Goal: Task Accomplishment & Management: Use online tool/utility

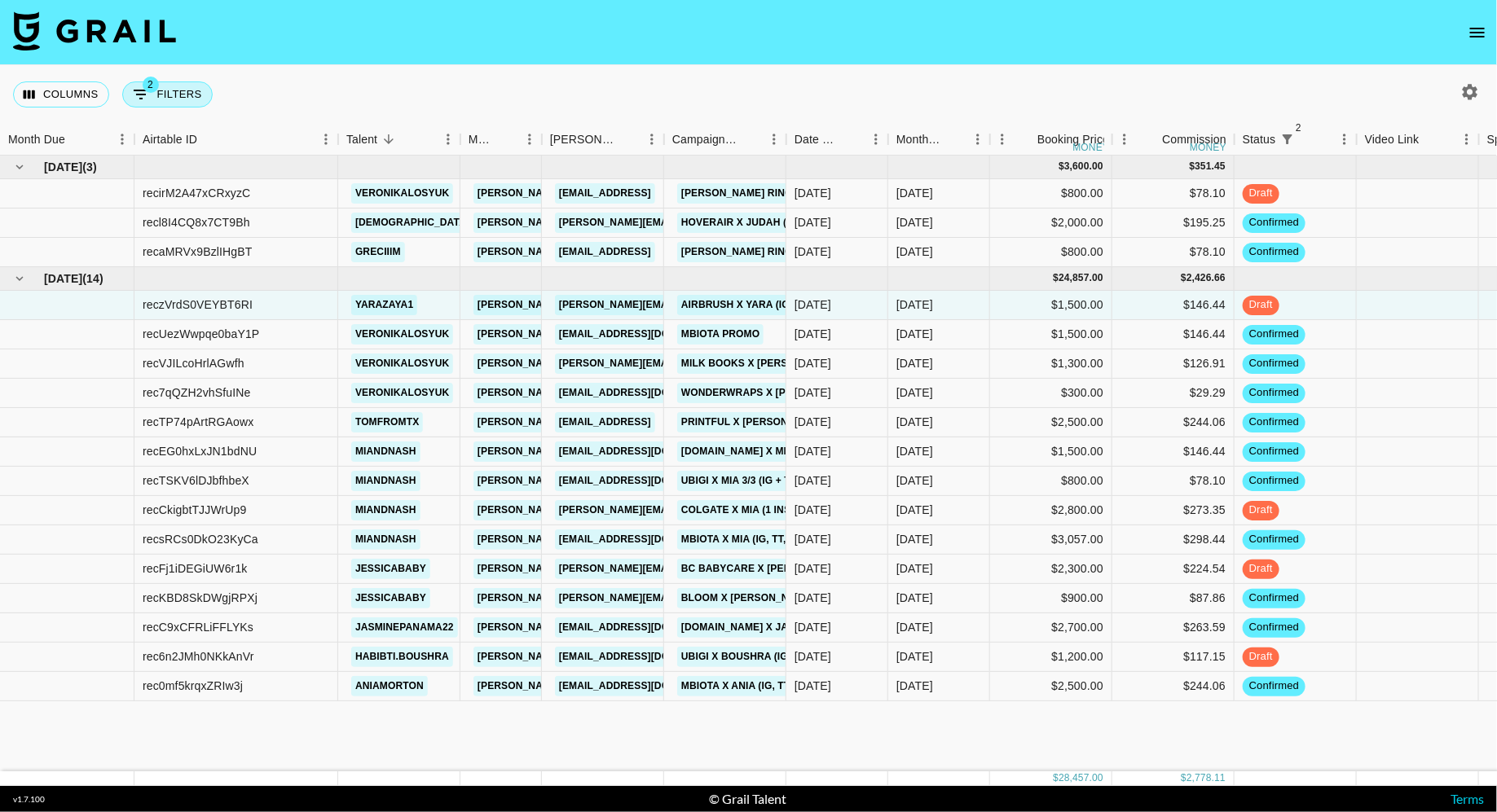
click at [169, 95] on button "2 Filters" at bounding box center [167, 94] width 90 height 26
select select "status"
select select "isNotAnyOf"
select select "status"
select select "not"
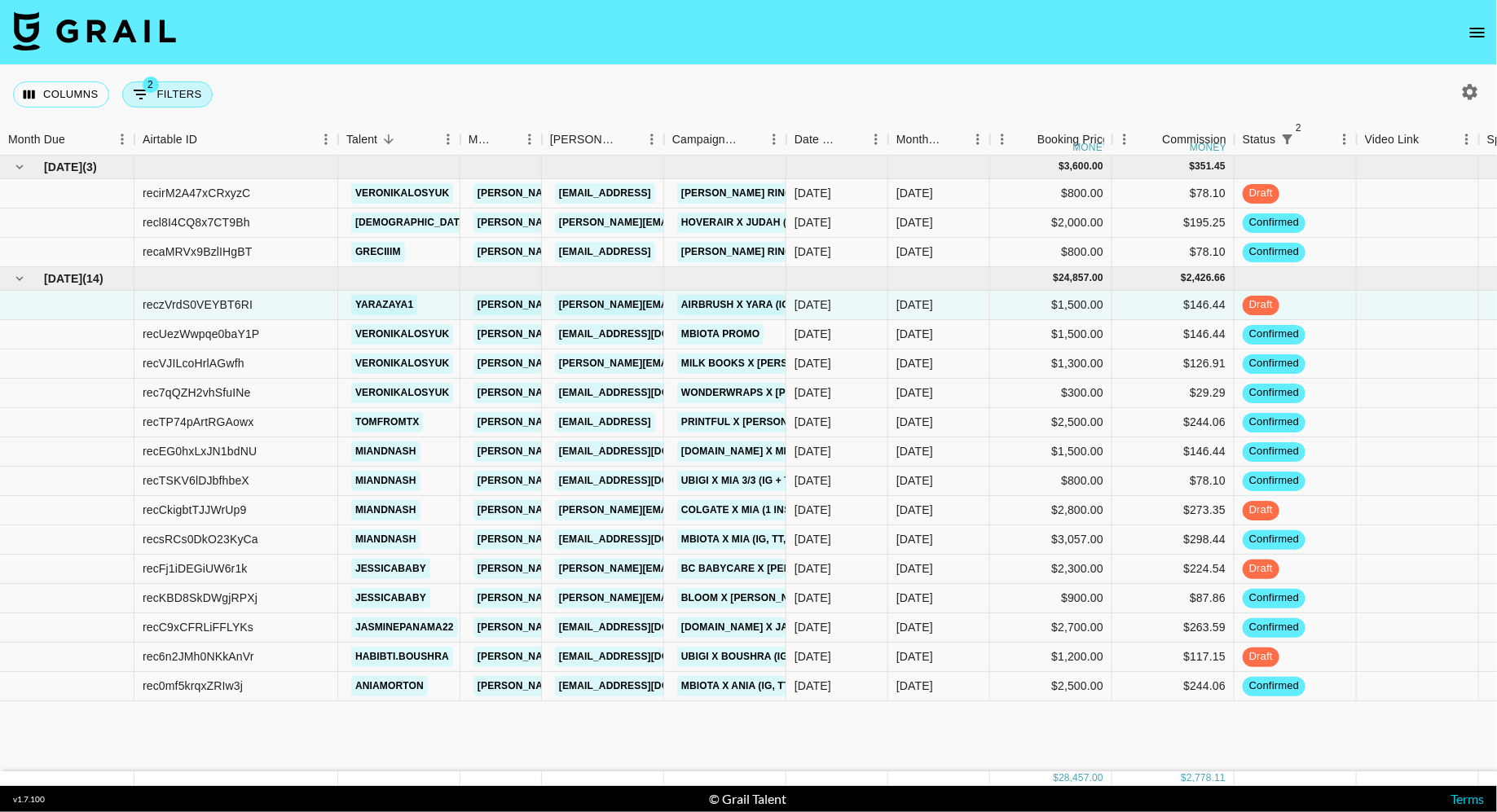
select select "approved"
select select "clientId"
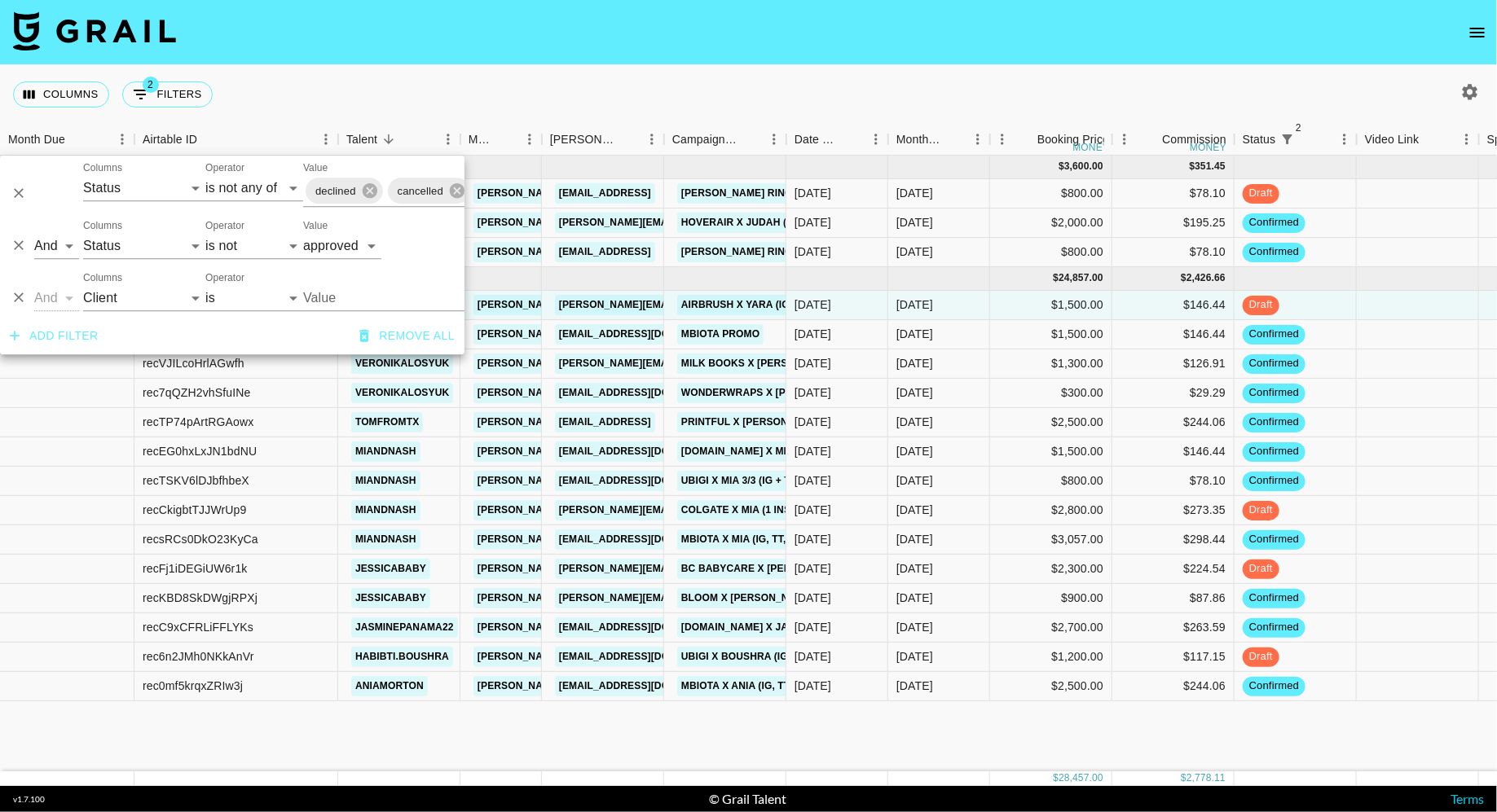
click at [401, 84] on div "Columns 2 Filters + Booking" at bounding box center [748, 95] width 1497 height 59
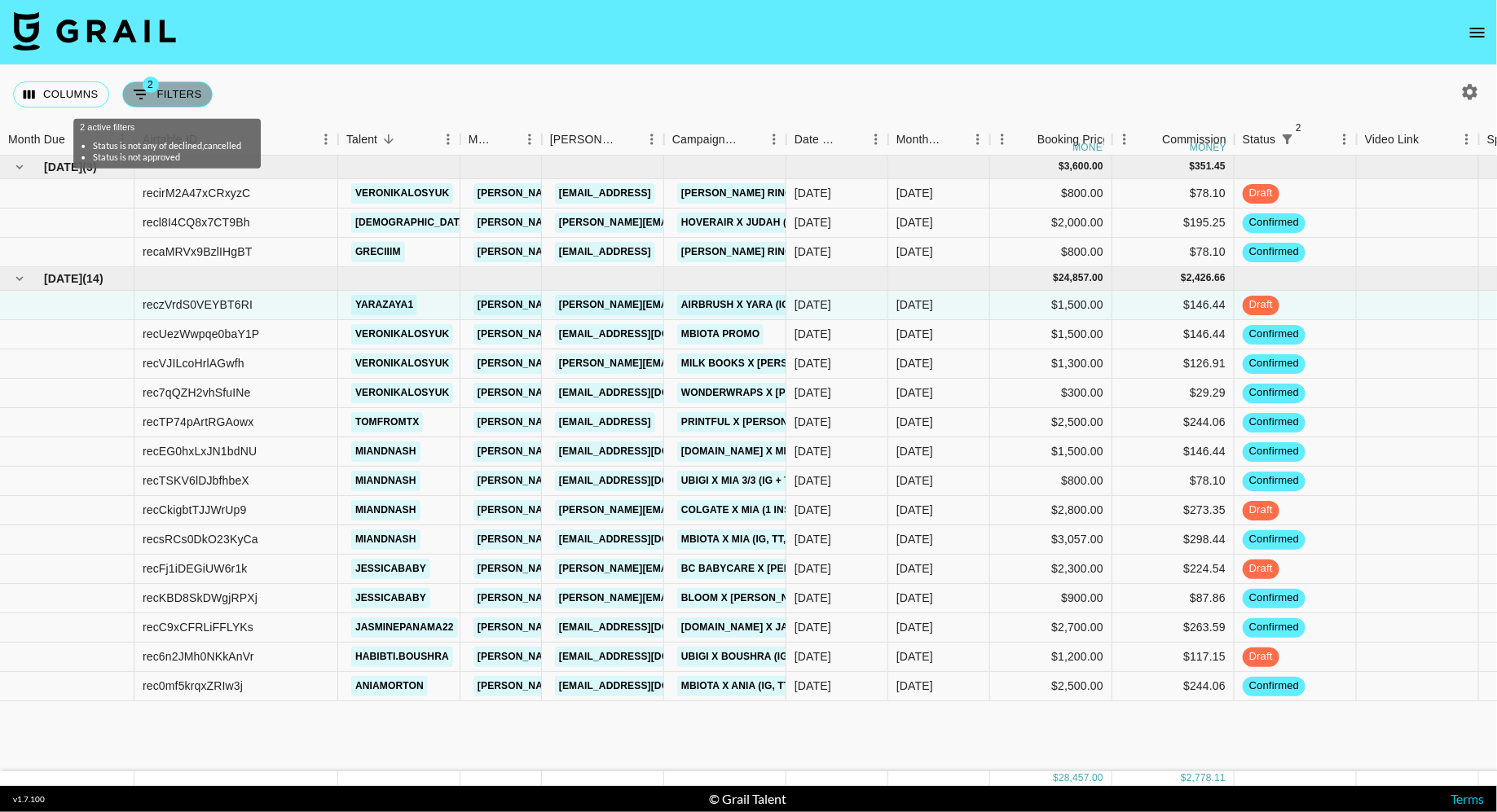
click at [188, 89] on button "2 Filters" at bounding box center [167, 94] width 90 height 26
select select "status"
select select "isNotAnyOf"
select select "status"
select select "not"
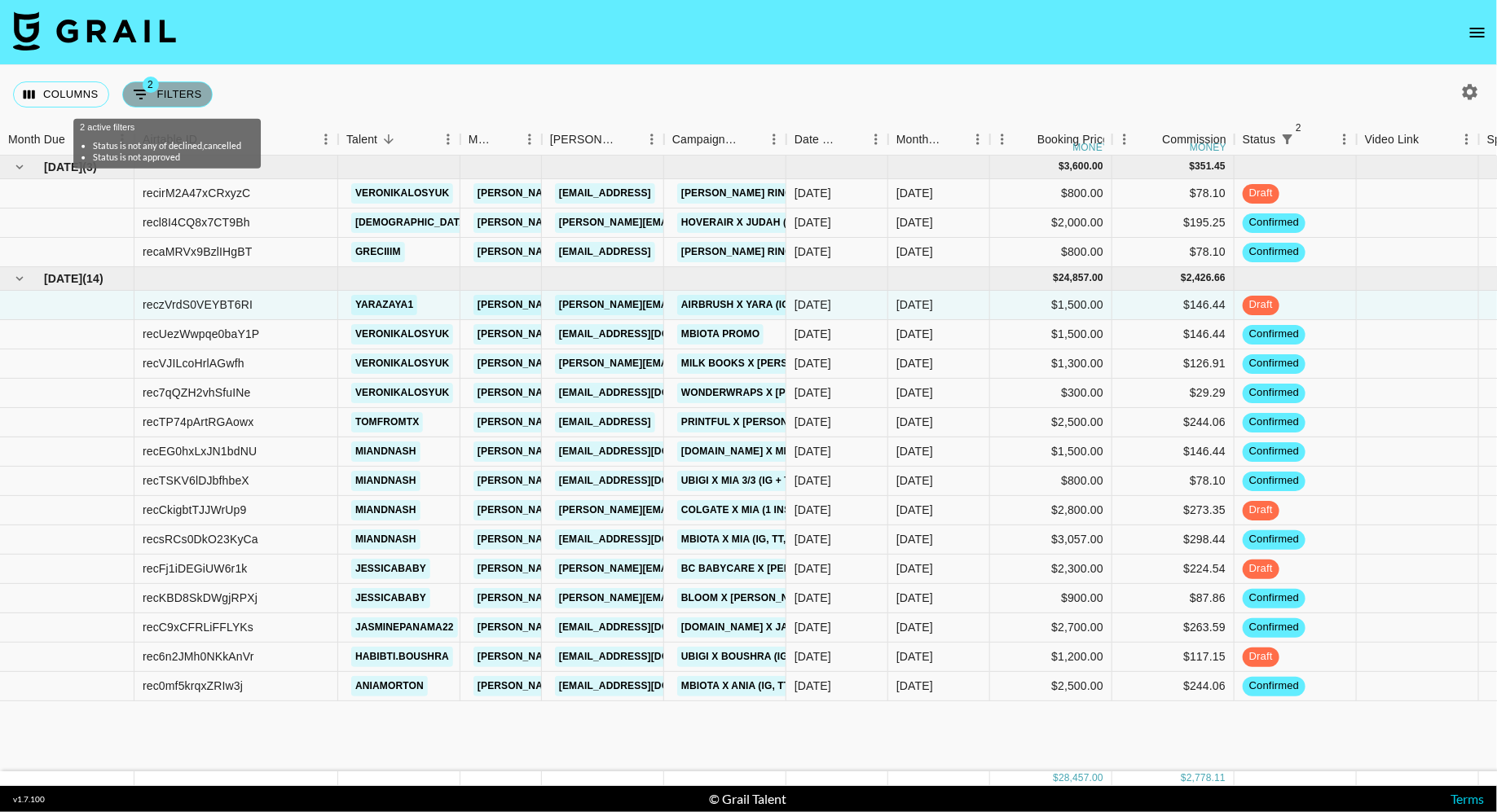
select select "approved"
select select "clientId"
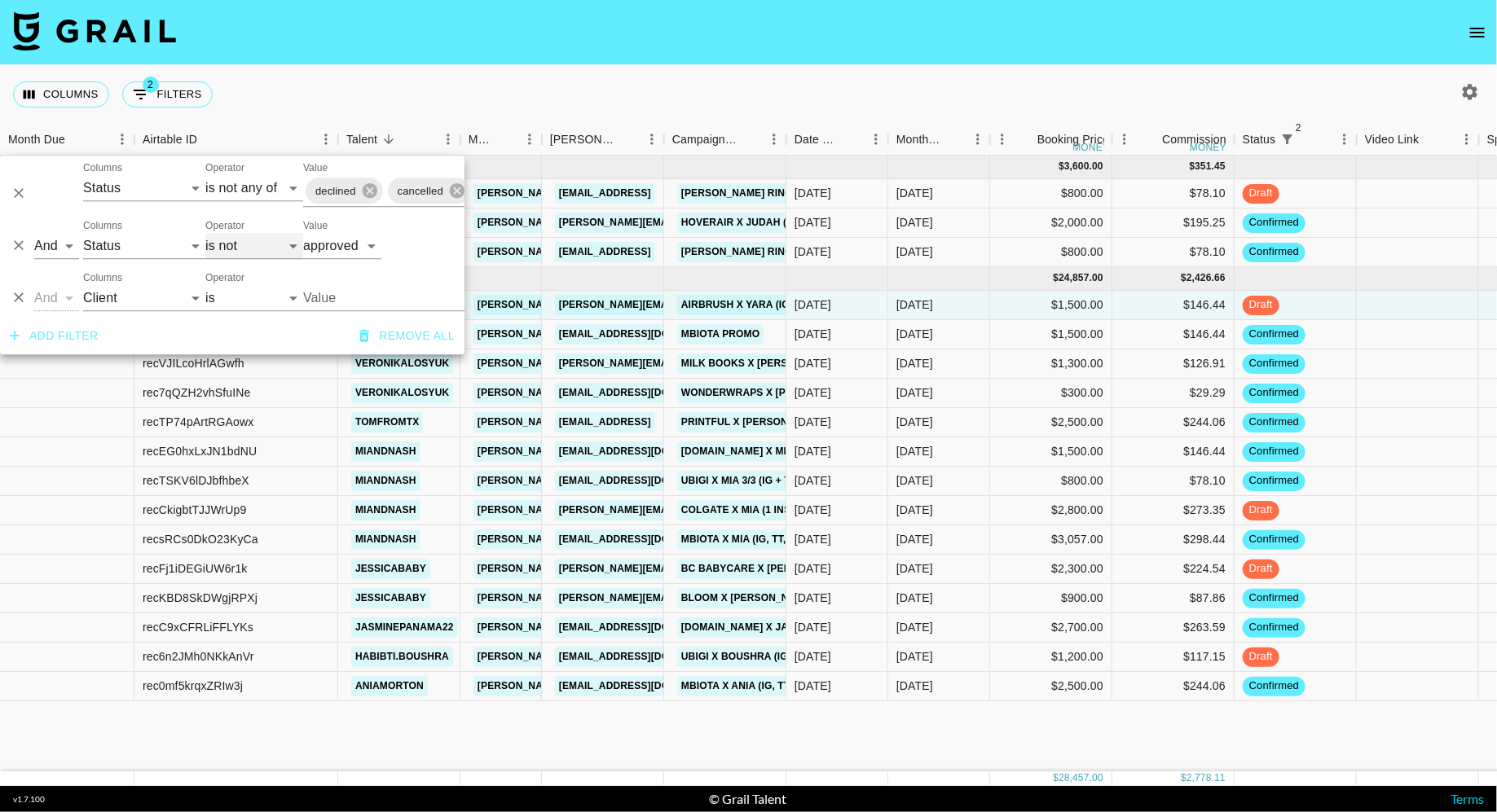
click at [246, 241] on select "is is not is any of is not any of" at bounding box center [253, 245] width 98 height 26
select select "is"
click at [205, 233] on select "is is not is any of is not any of" at bounding box center [253, 245] width 98 height 26
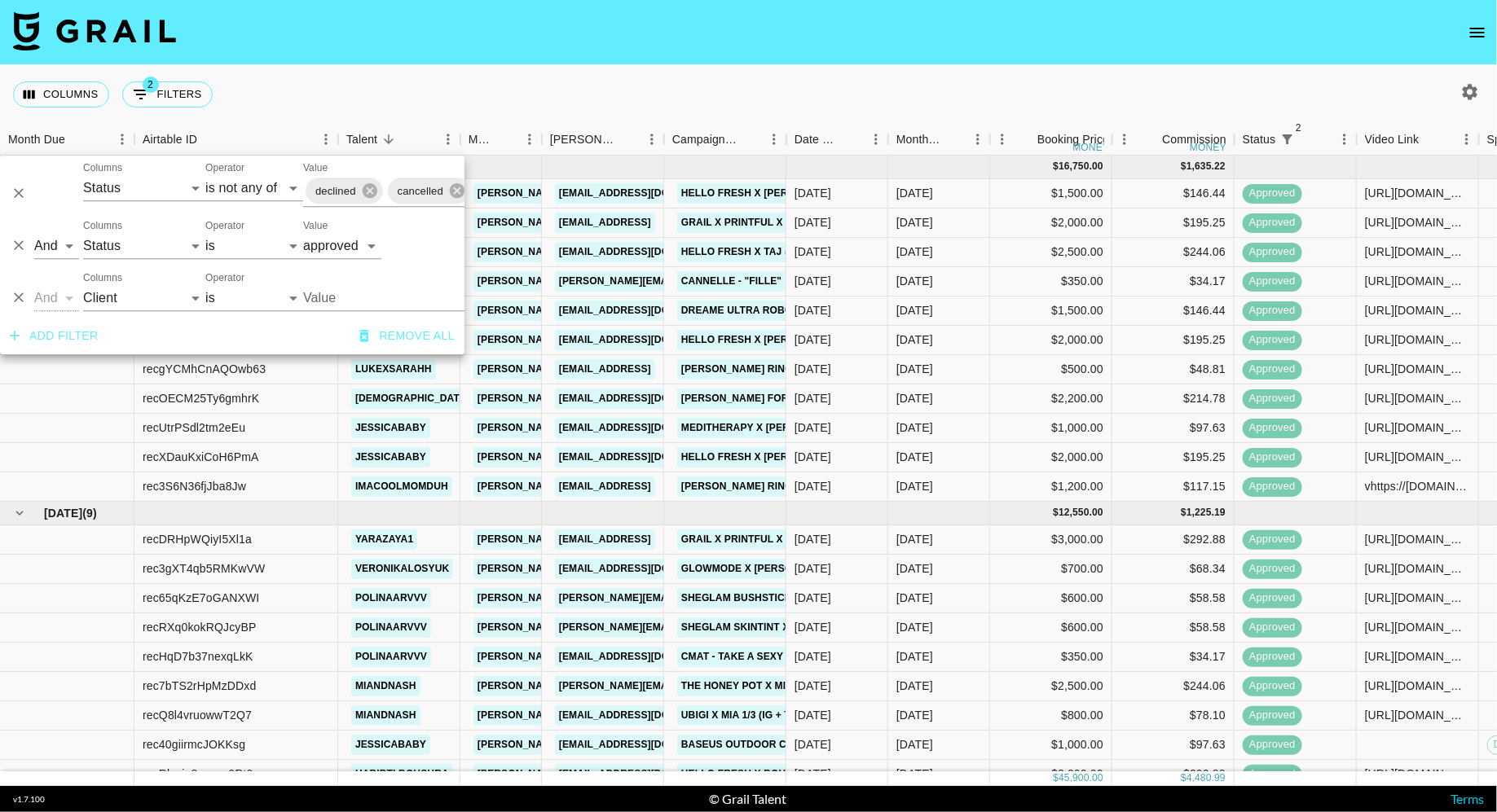
click at [512, 95] on div "Columns 2 Filters + Booking" at bounding box center [748, 95] width 1497 height 59
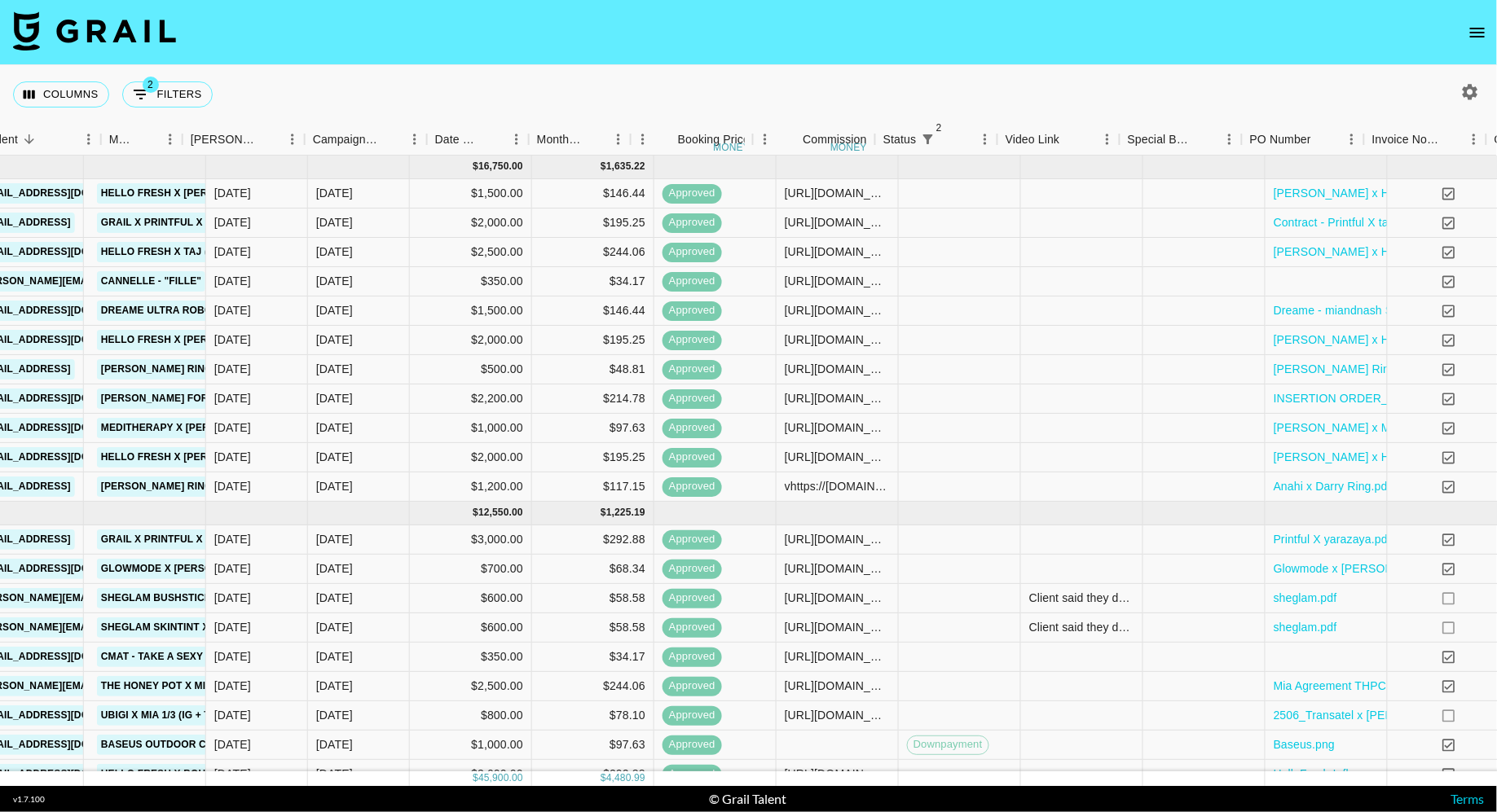
scroll to position [0, 902]
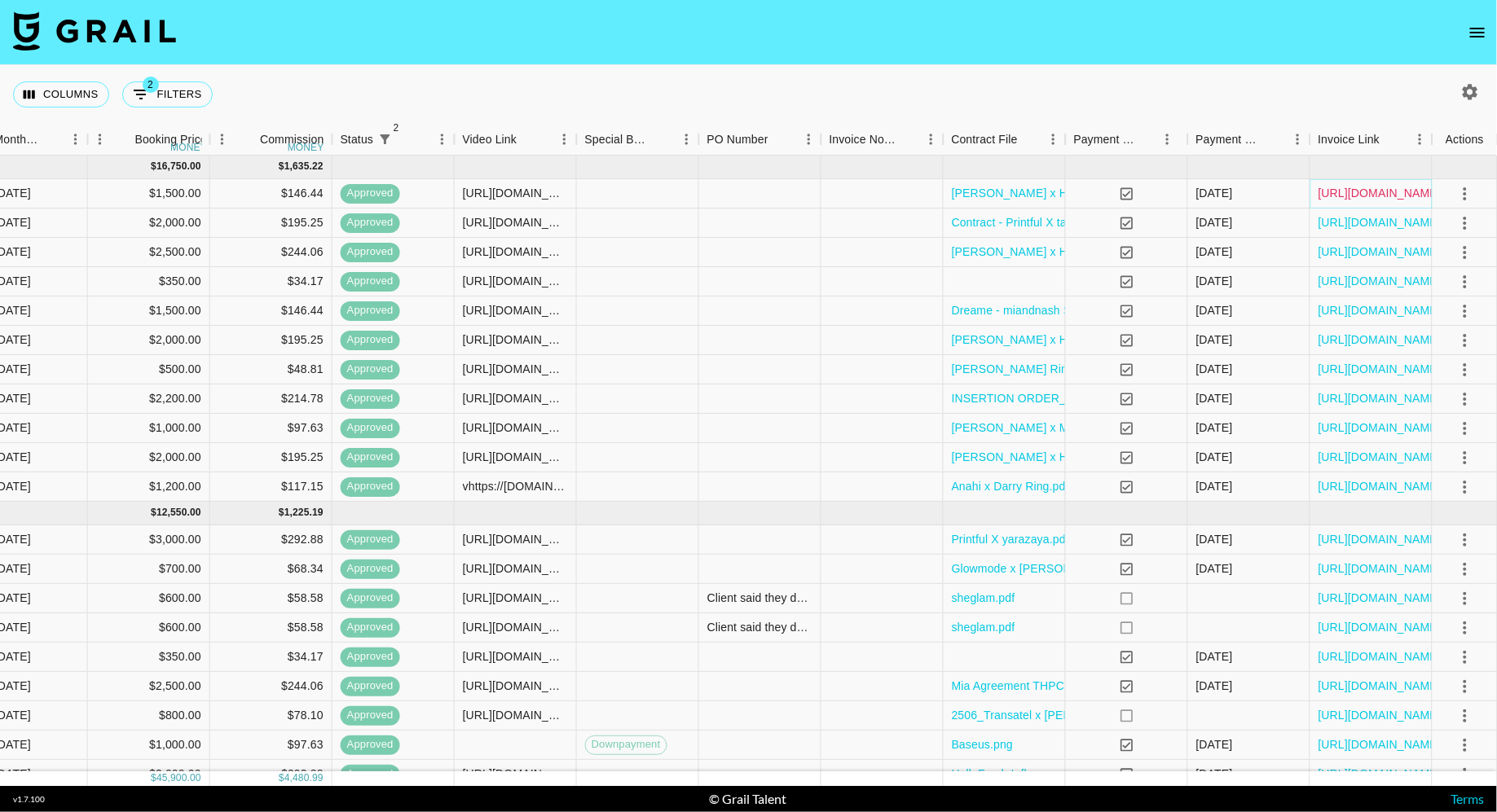
click at [1385, 192] on link "[URL][DOMAIN_NAME]" at bounding box center [1379, 193] width 123 height 16
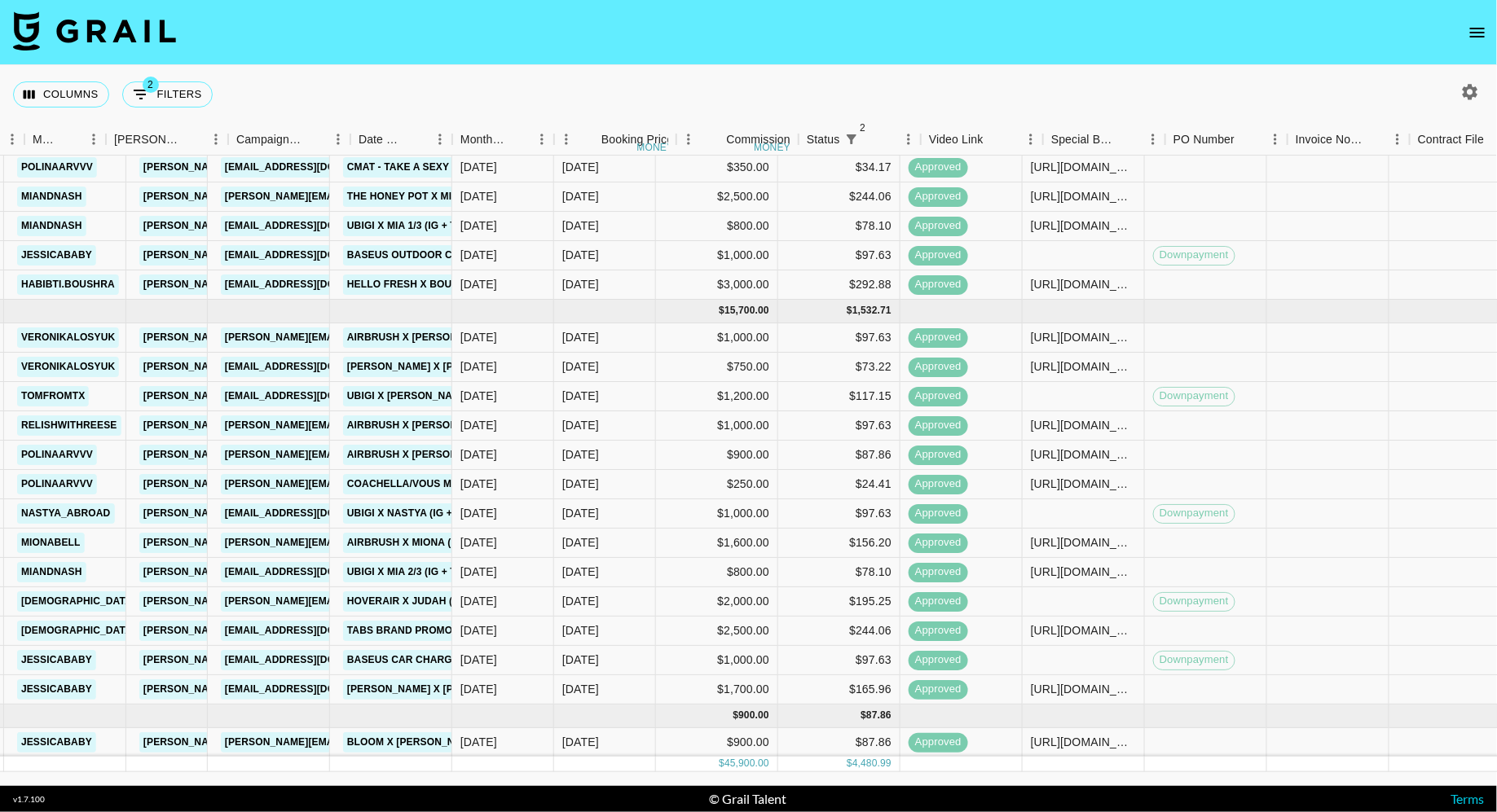
scroll to position [488, 902]
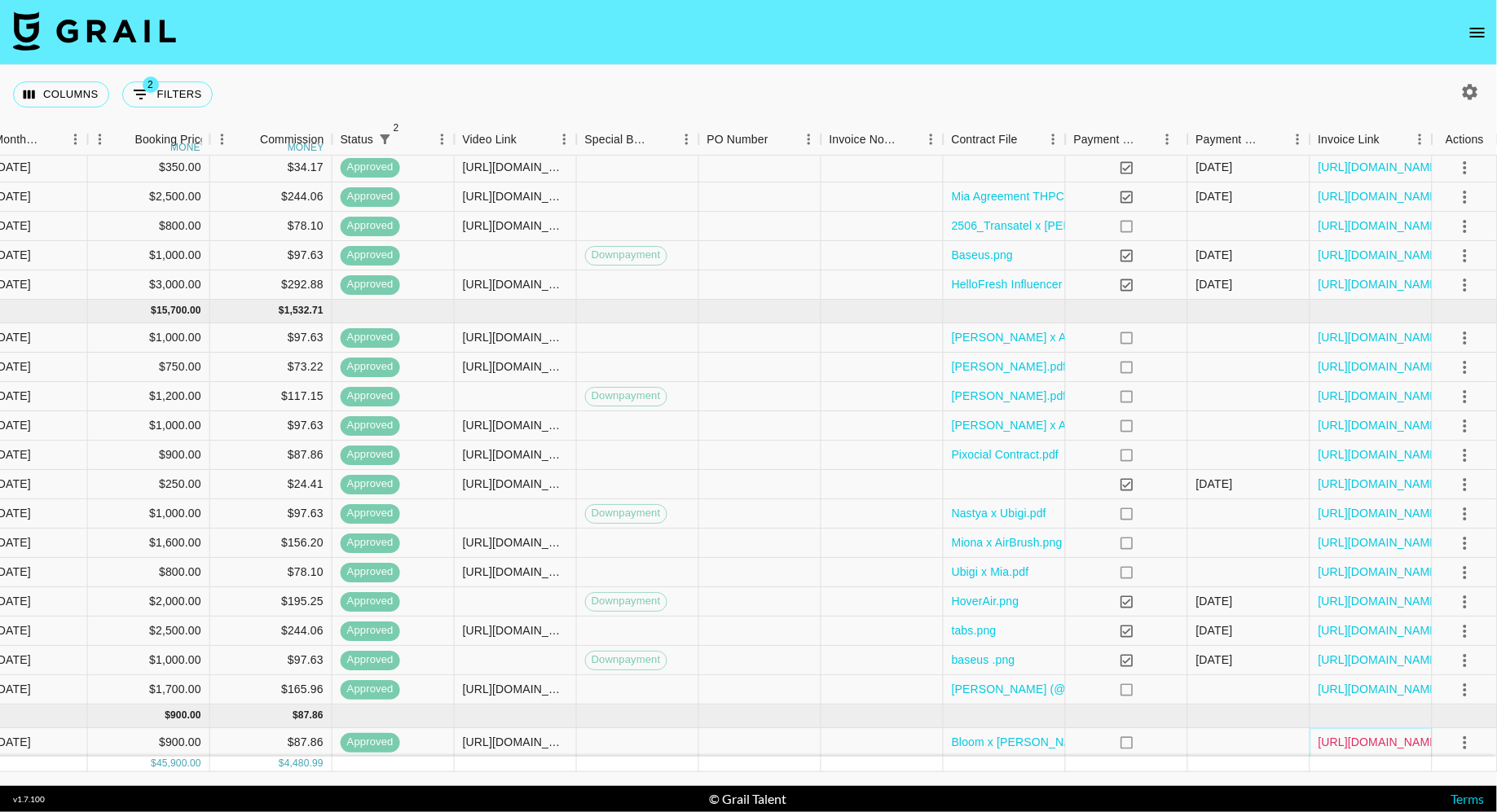
click at [1400, 742] on link "[URL][DOMAIN_NAME]" at bounding box center [1379, 742] width 123 height 16
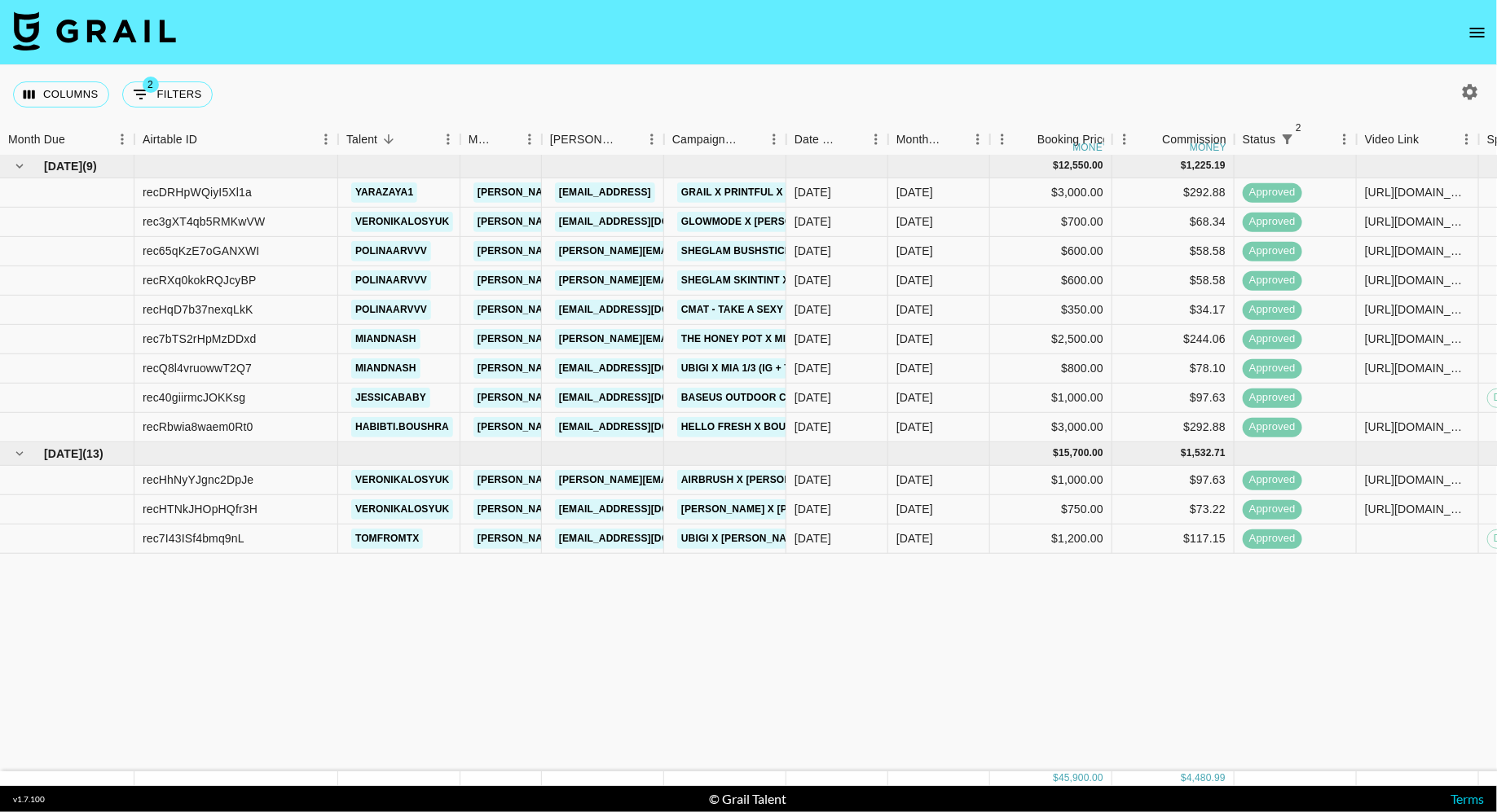
scroll to position [0, 0]
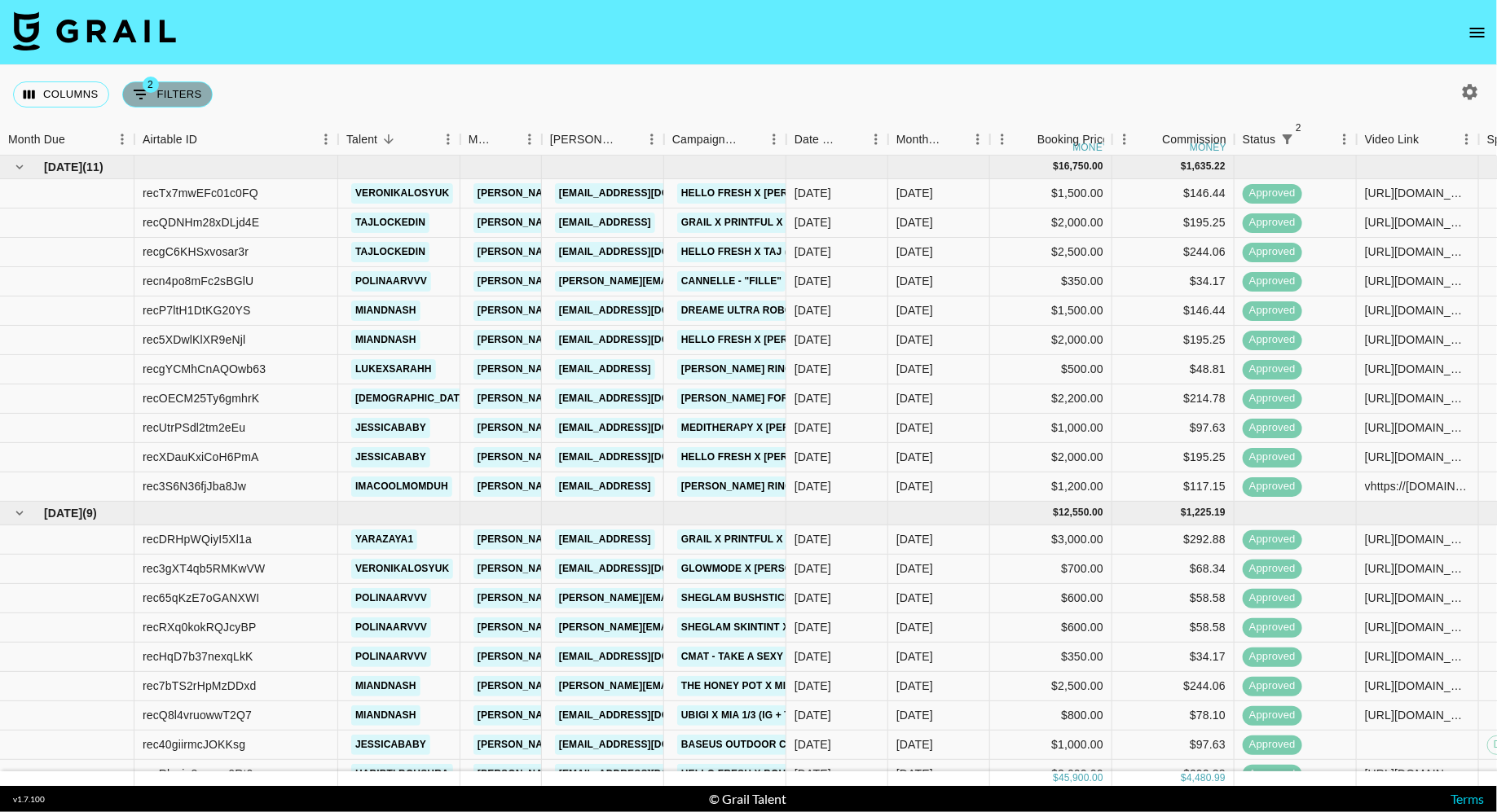
click at [142, 80] on span "2" at bounding box center [150, 85] width 16 height 16
select select "status"
select select "isNotAnyOf"
select select "status"
select select "approved"
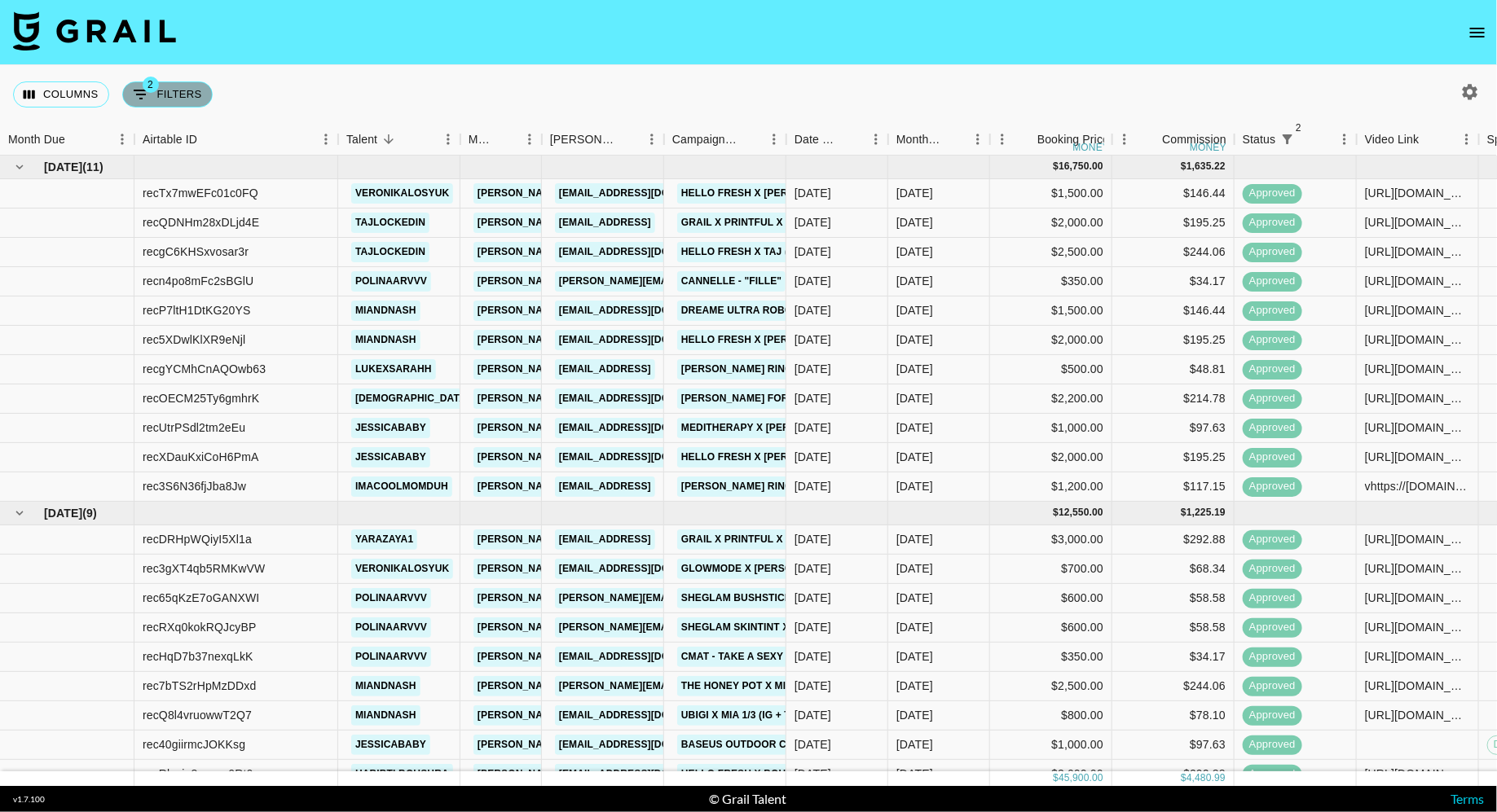
select select "clientId"
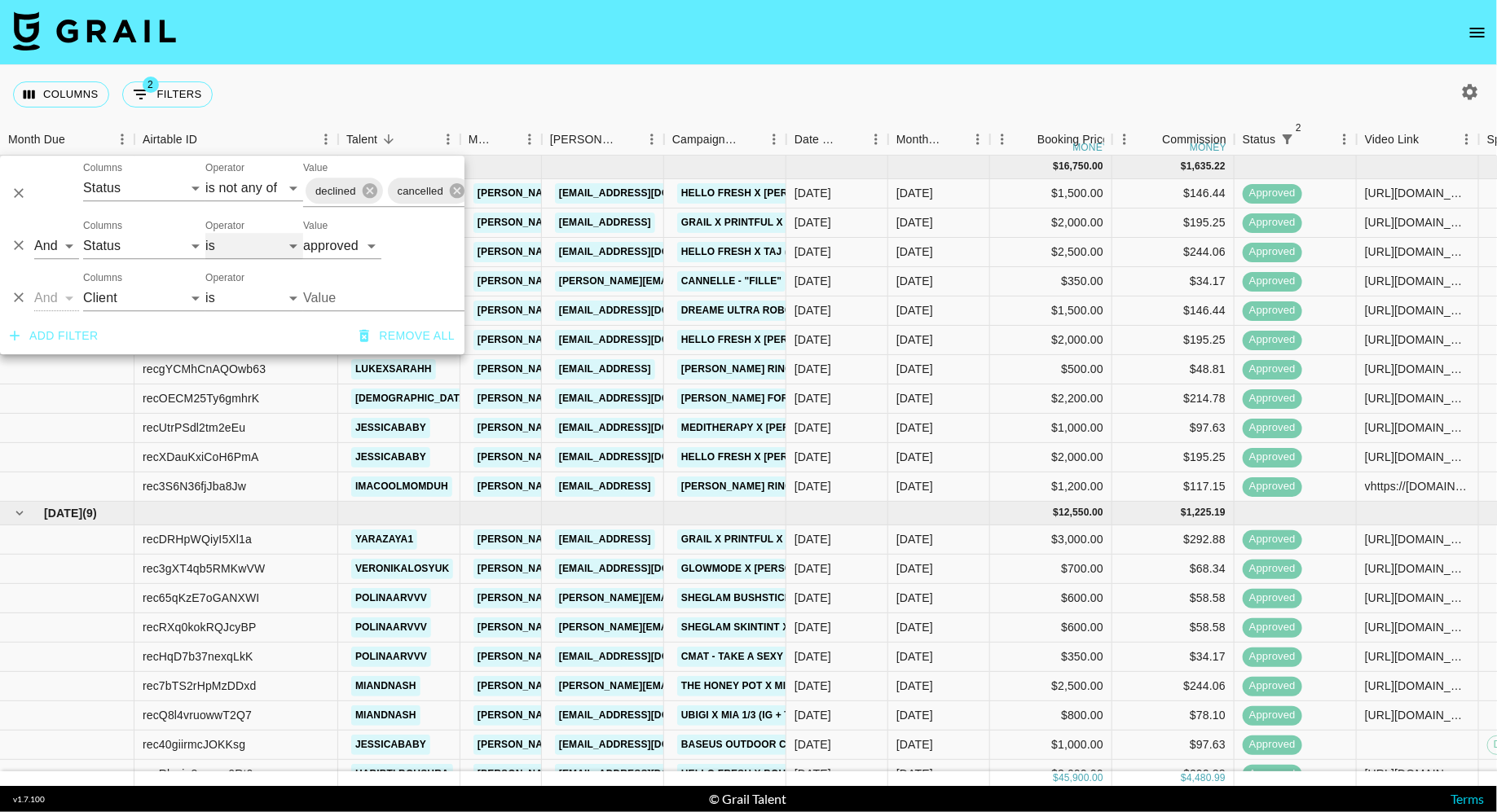
click at [253, 250] on select "is is not is any of is not any of" at bounding box center [253, 245] width 98 height 26
select select "not"
click at [205, 233] on select "is is not is any of is not any of" at bounding box center [253, 245] width 98 height 26
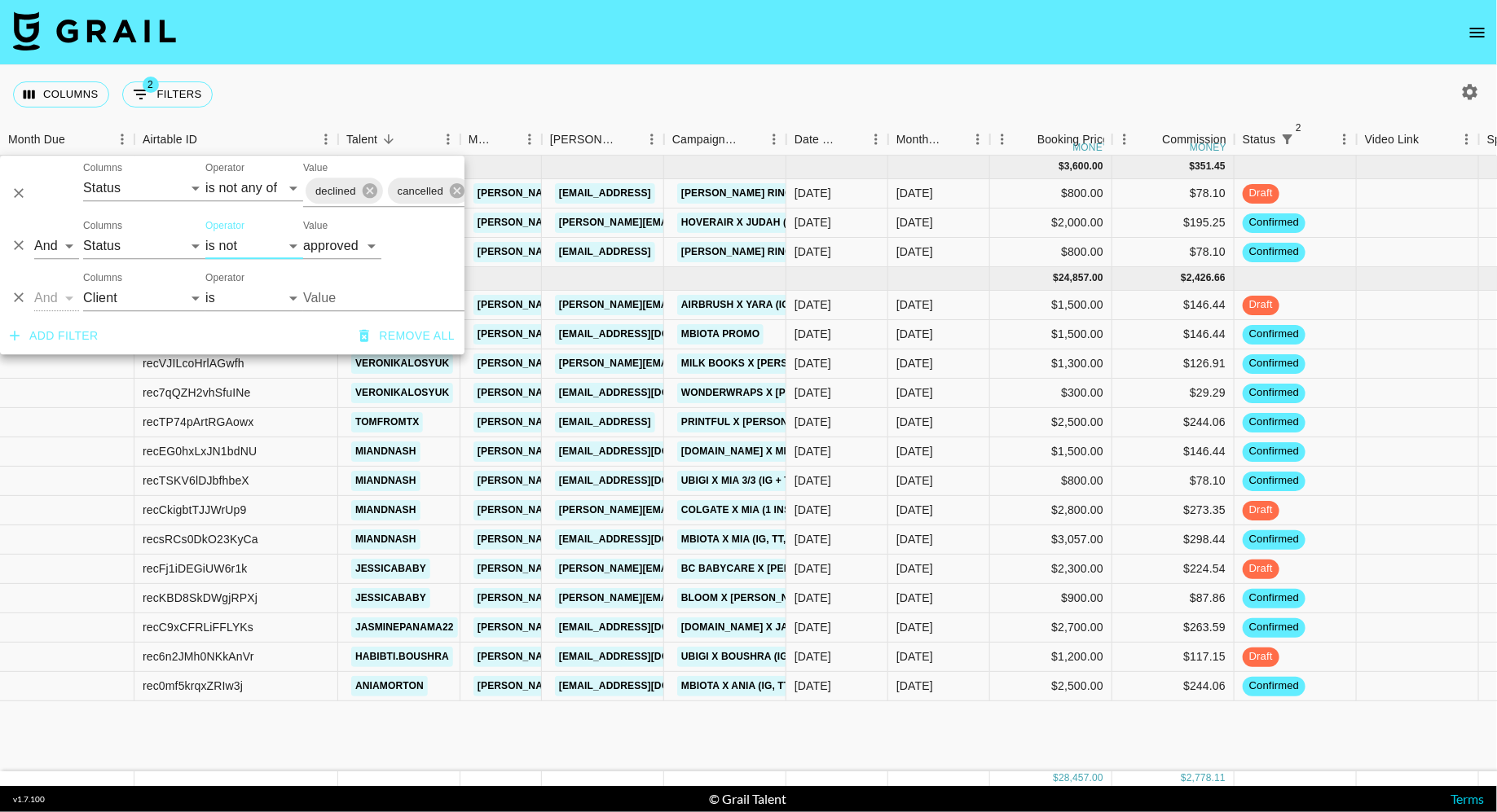
click at [619, 88] on div "Columns 2 Filters + Booking" at bounding box center [748, 95] width 1497 height 59
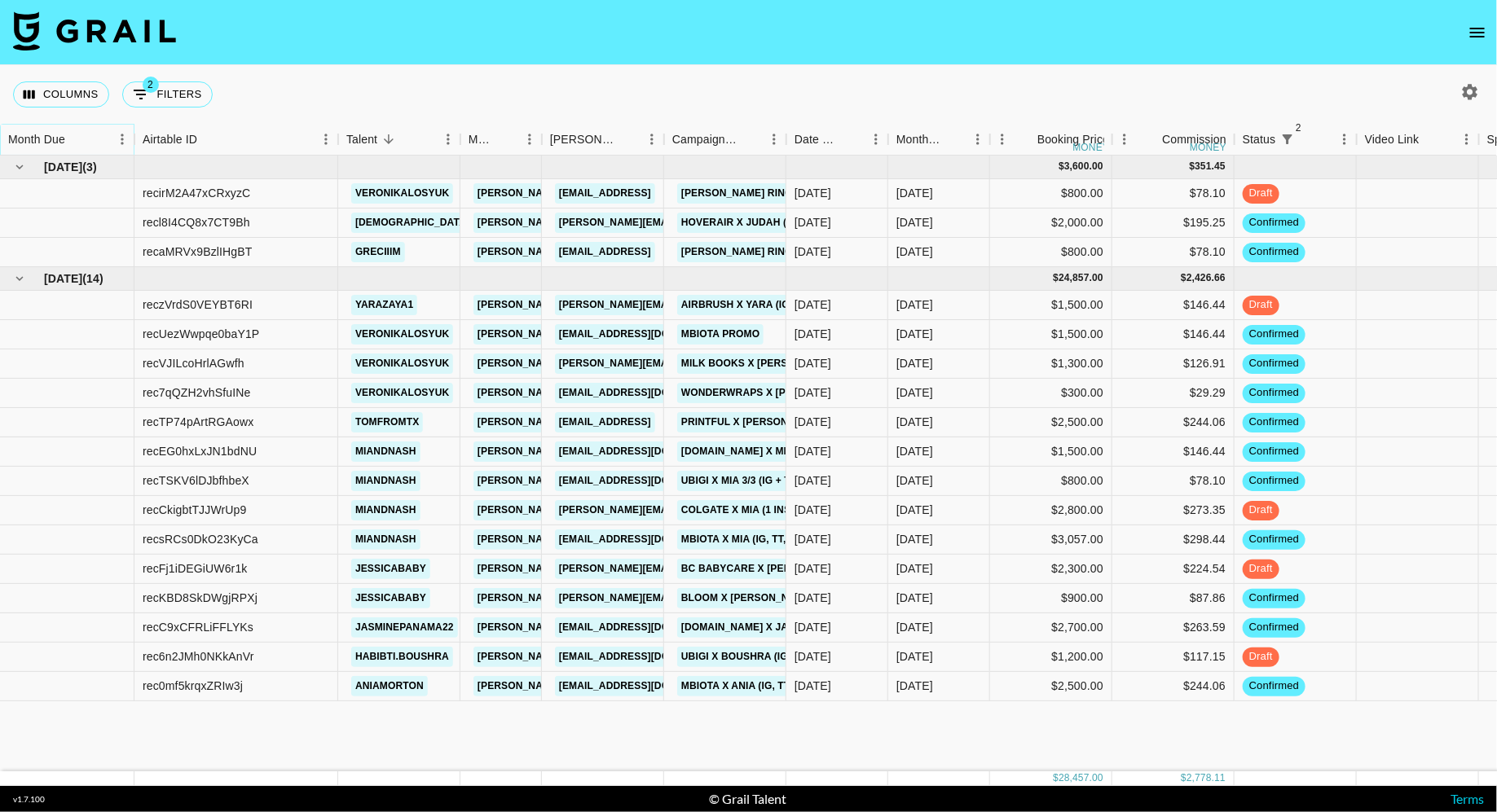
click at [81, 134] on icon "Sort" at bounding box center [76, 140] width 14 height 14
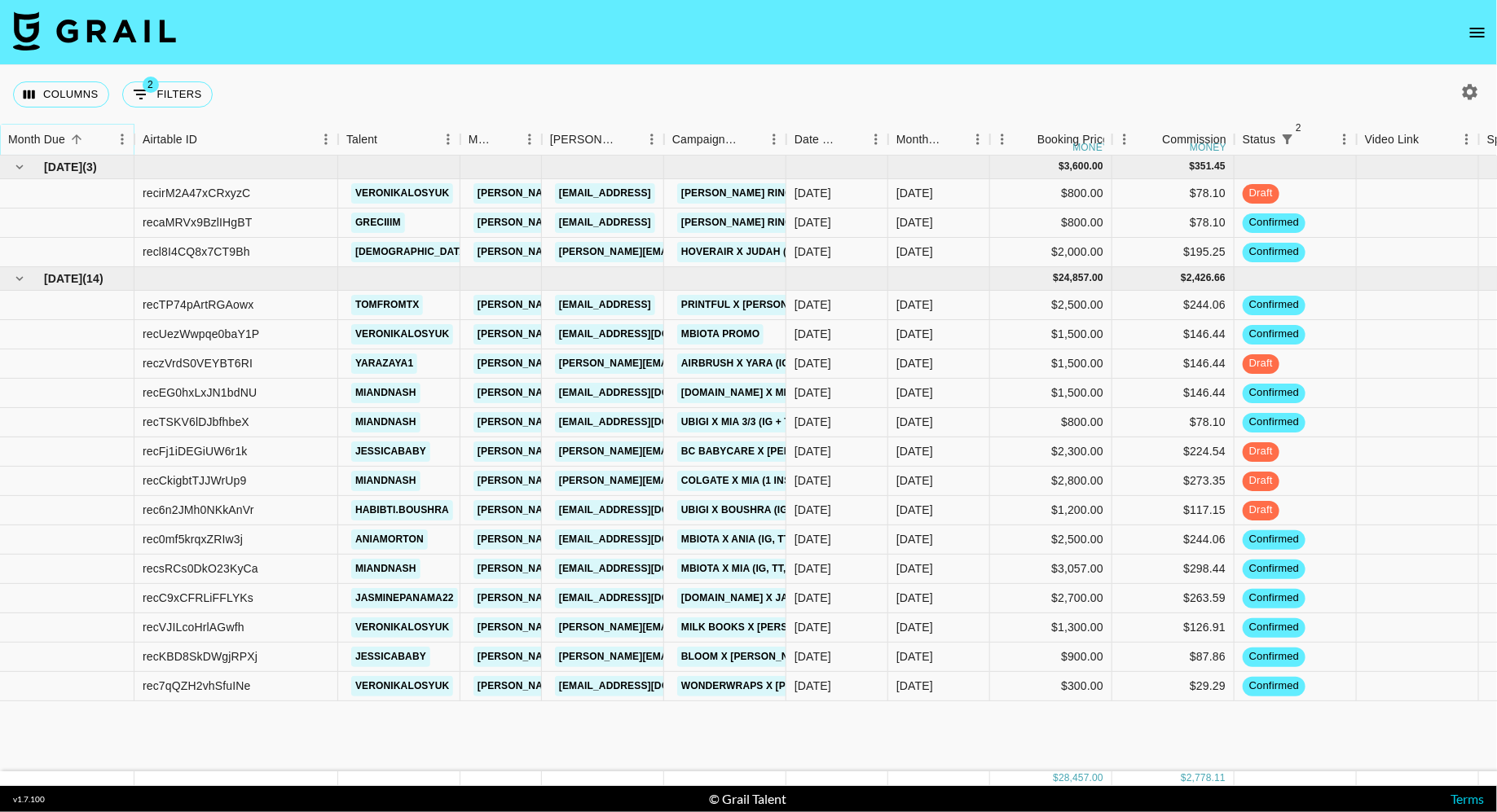
click at [81, 134] on icon "Sort" at bounding box center [76, 140] width 14 height 14
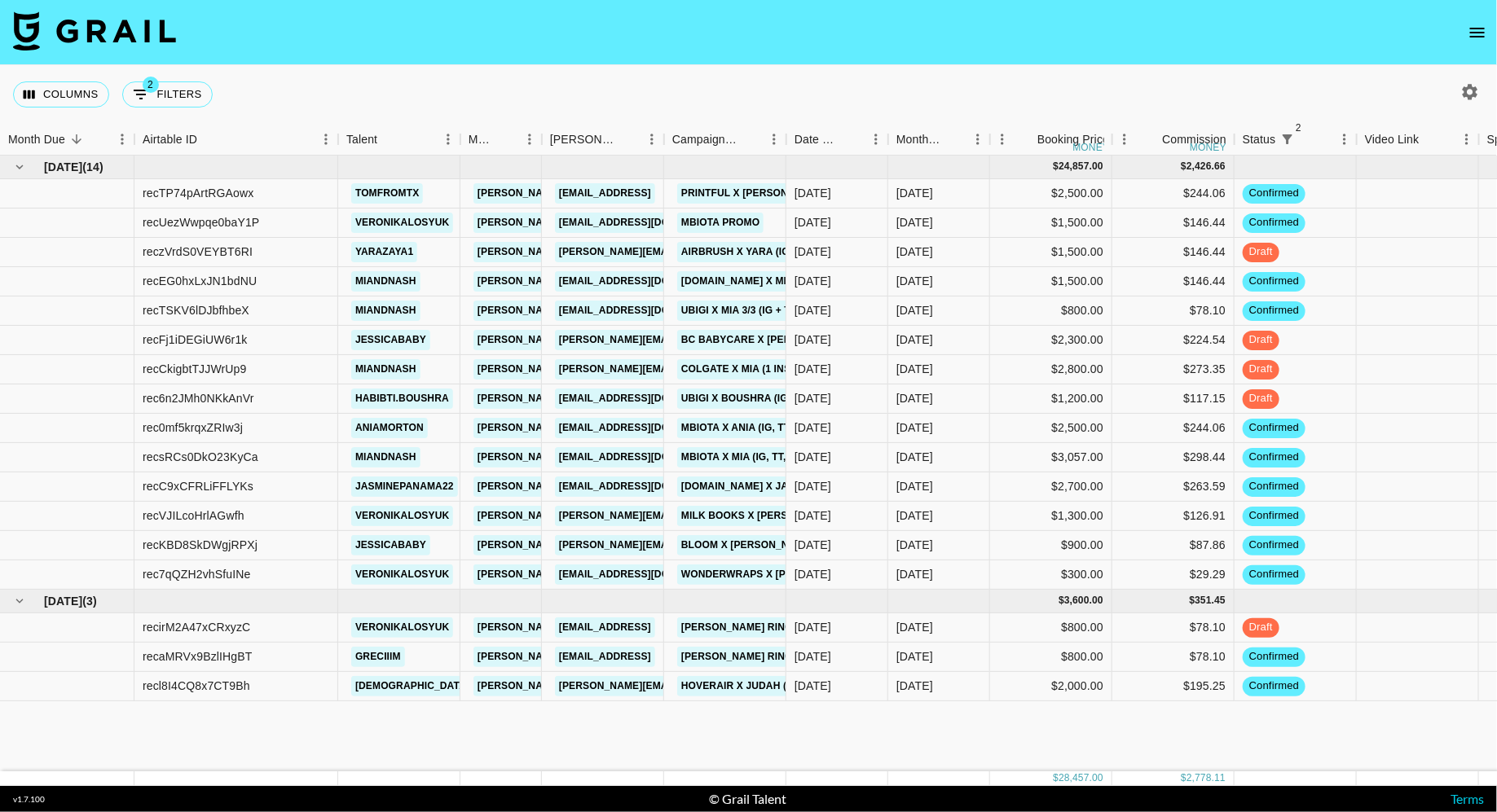
click at [526, 97] on div "Columns 2 Filters + Booking" at bounding box center [748, 95] width 1497 height 59
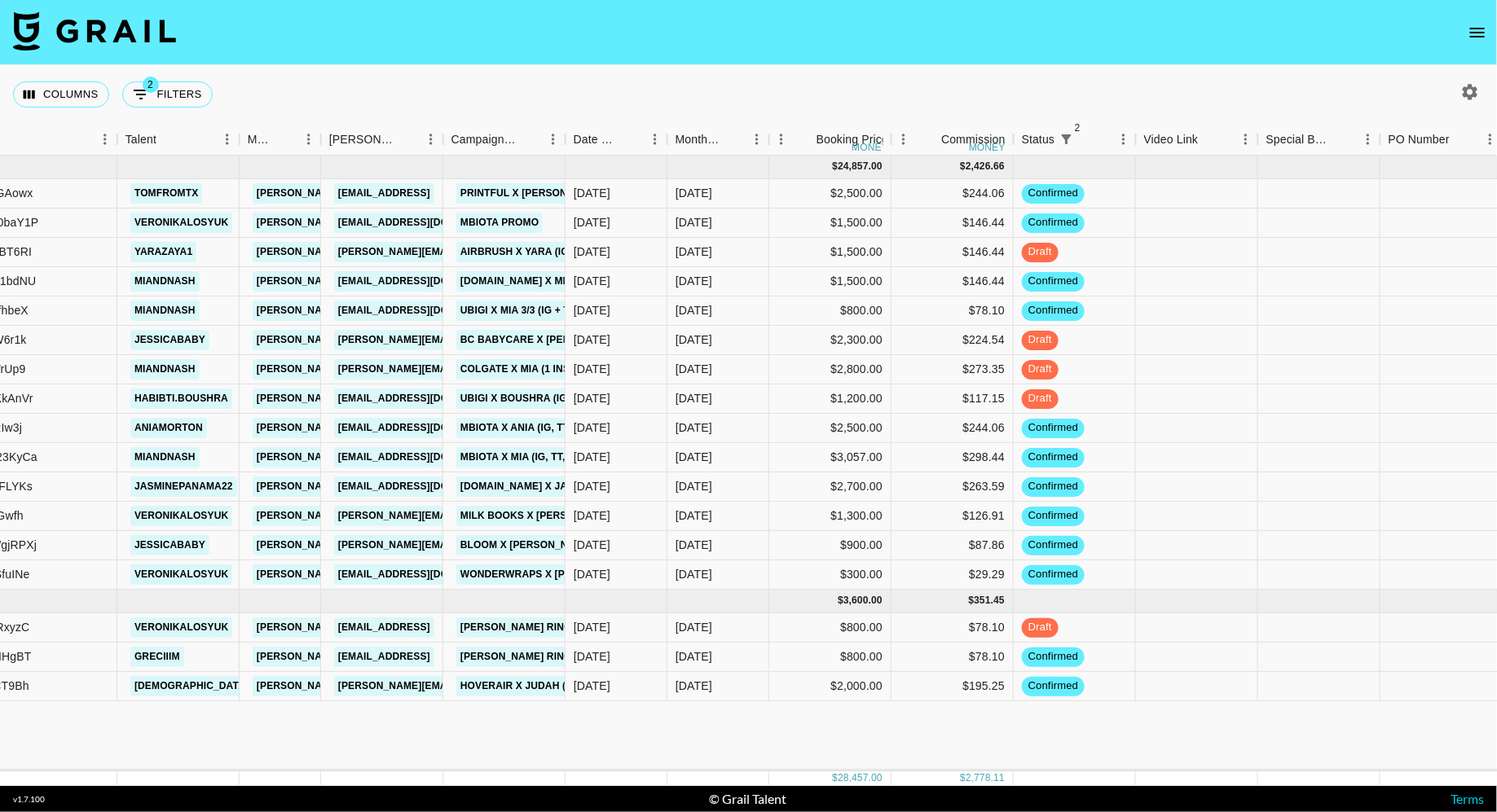
scroll to position [0, 902]
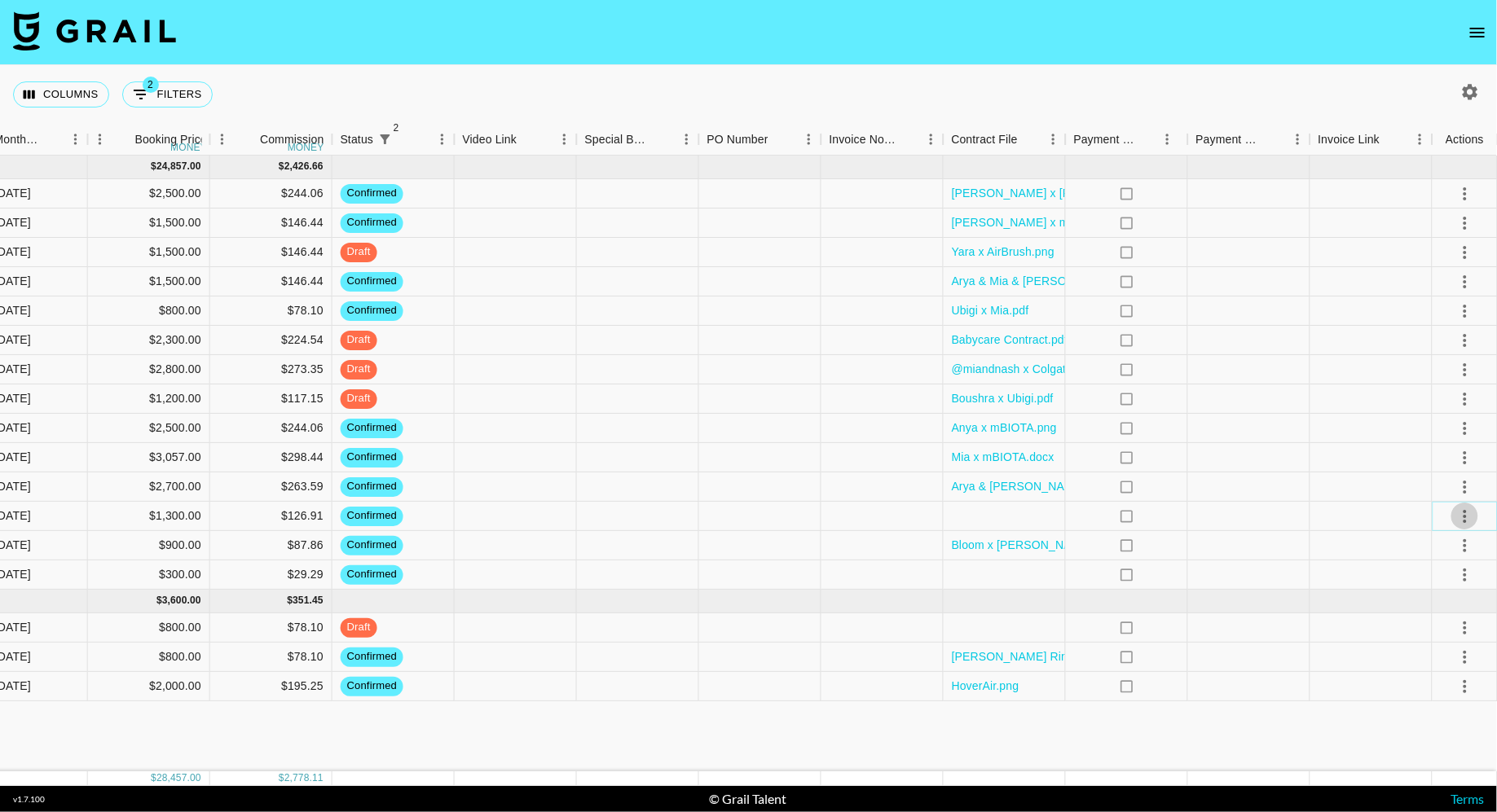
click at [1475, 521] on button "select merge strategy" at bounding box center [1465, 516] width 28 height 28
click at [1428, 603] on li "Draft Created" at bounding box center [1444, 609] width 106 height 30
click at [600, 537] on div at bounding box center [638, 546] width 123 height 30
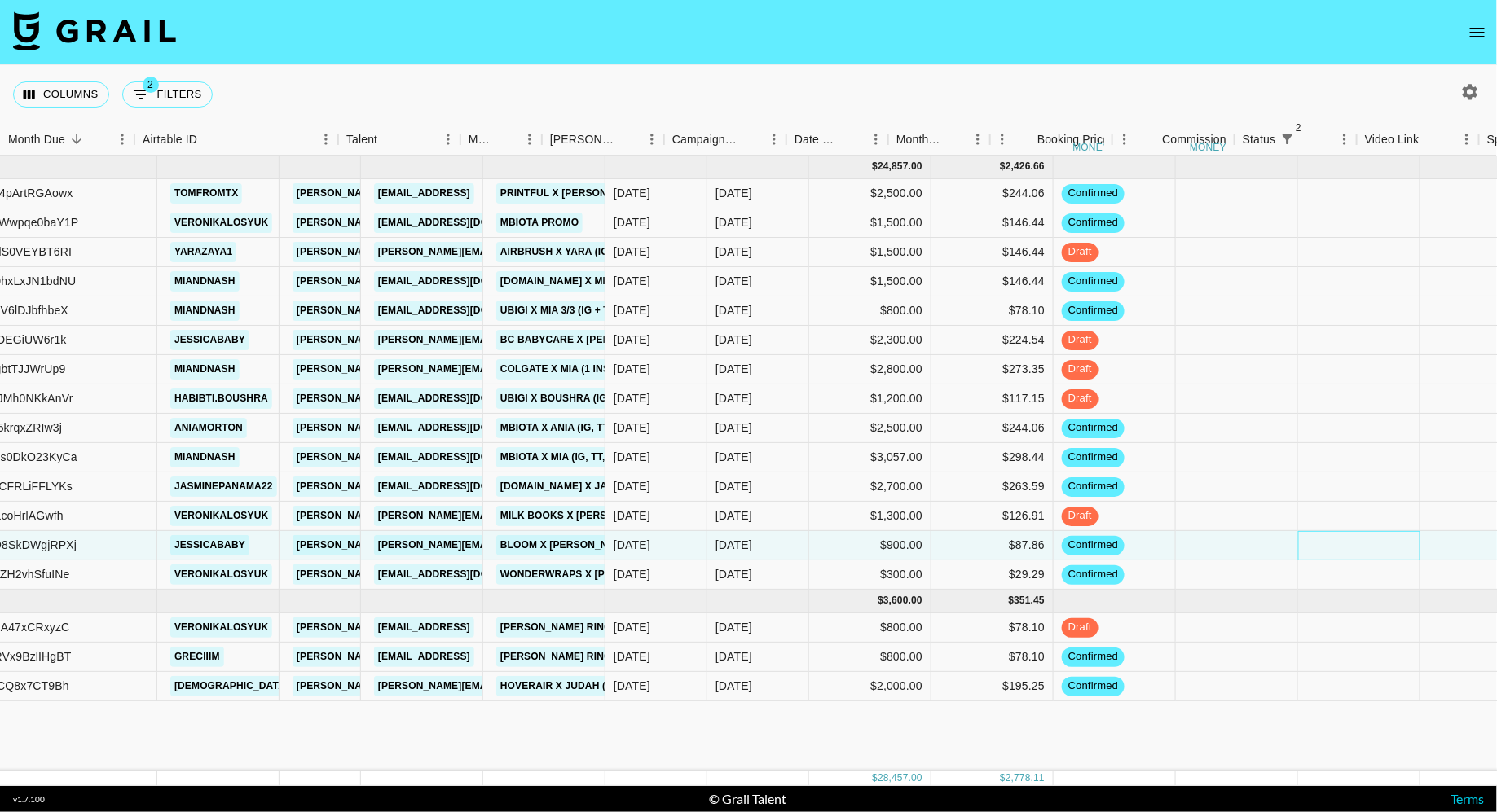
scroll to position [0, 0]
